Goal: Navigation & Orientation: Find specific page/section

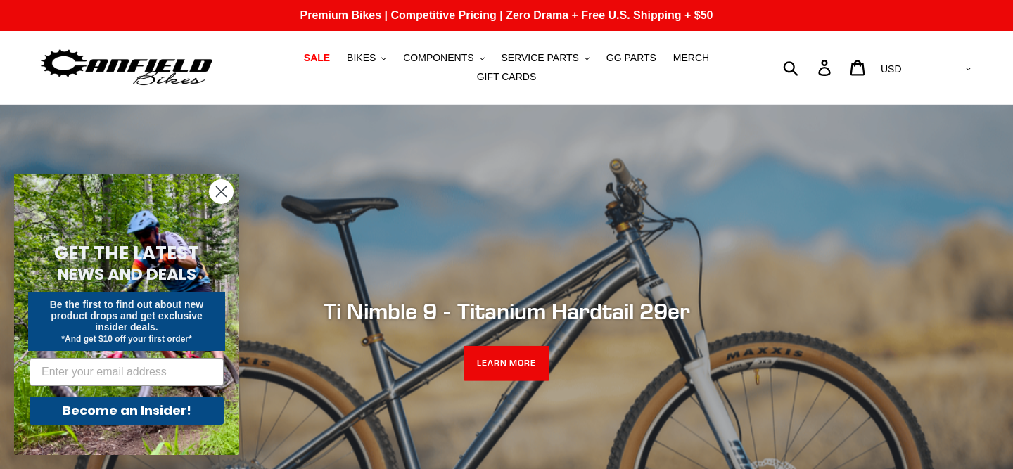
click at [216, 191] on circle "Close dialog" at bounding box center [221, 191] width 23 height 23
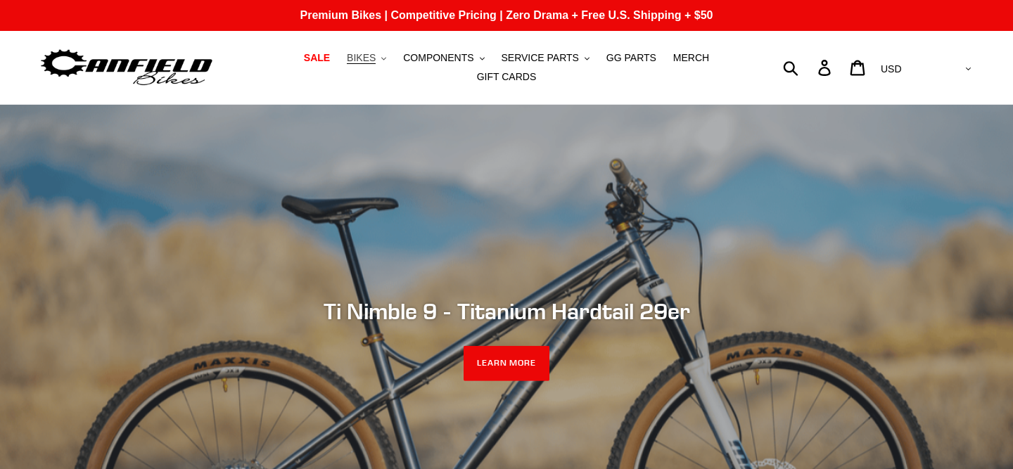
click at [376, 61] on span "BIKES" at bounding box center [361, 58] width 29 height 12
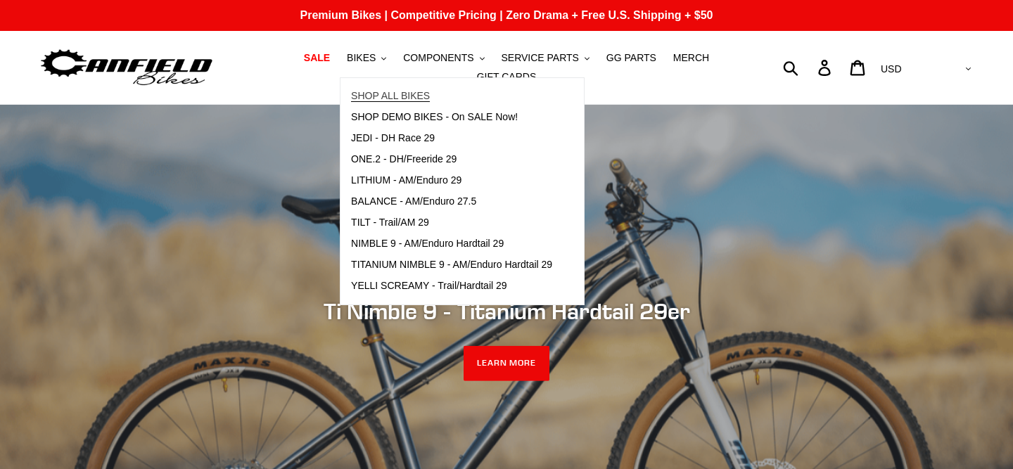
click at [365, 91] on span "SHOP ALL BIKES" at bounding box center [390, 96] width 79 height 12
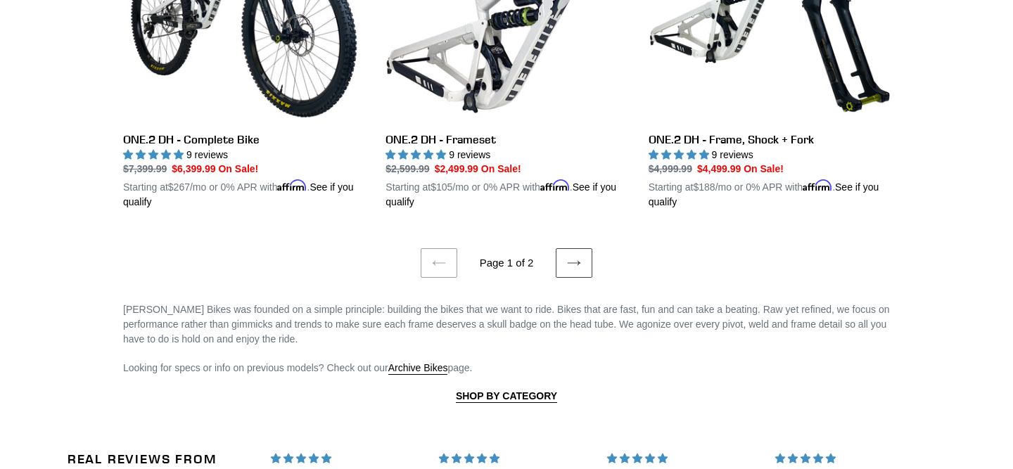
scroll to position [3157, 0]
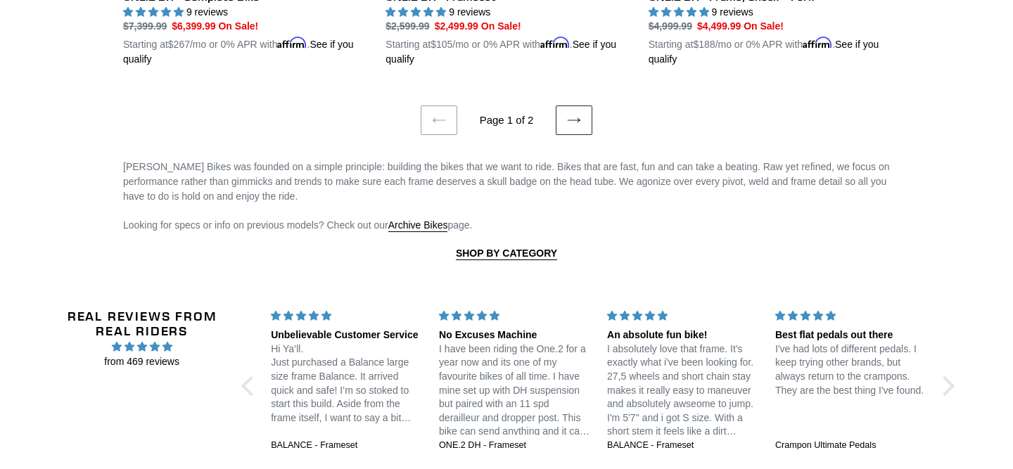
click at [569, 105] on link "Next page" at bounding box center [574, 120] width 37 height 30
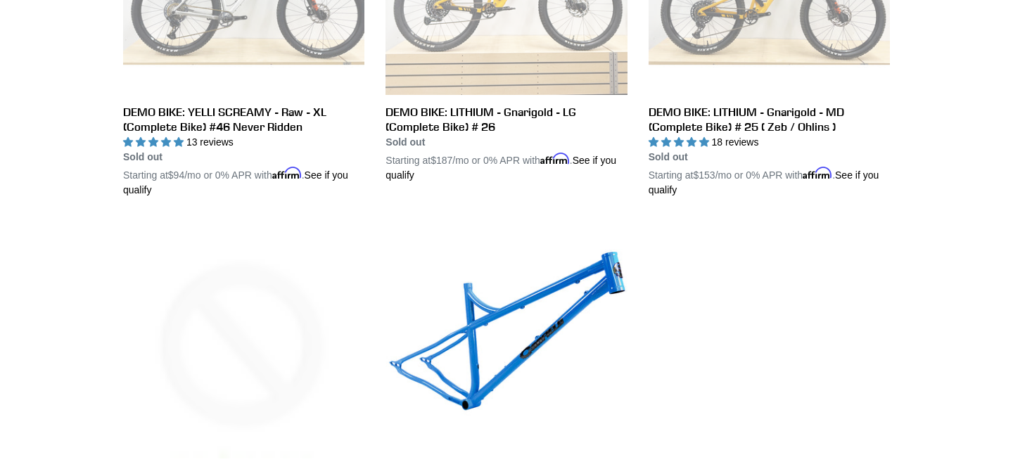
scroll to position [2433, 0]
